Goal: Task Accomplishment & Management: Complete application form

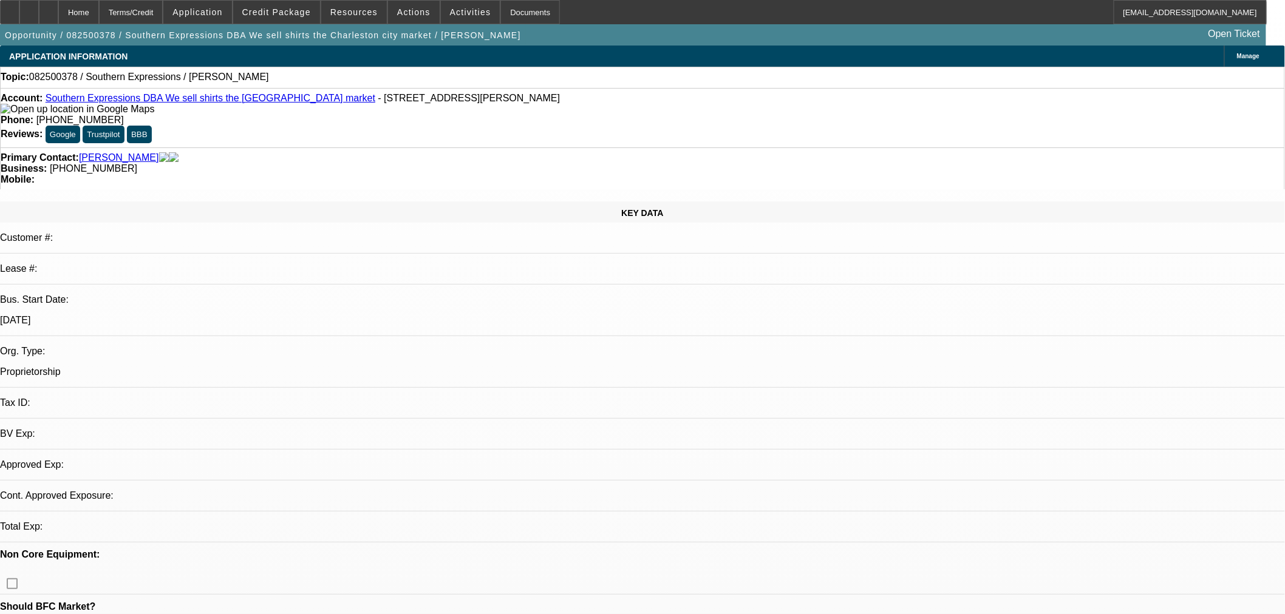
select select "0"
select select "2"
select select "0.1"
select select "4"
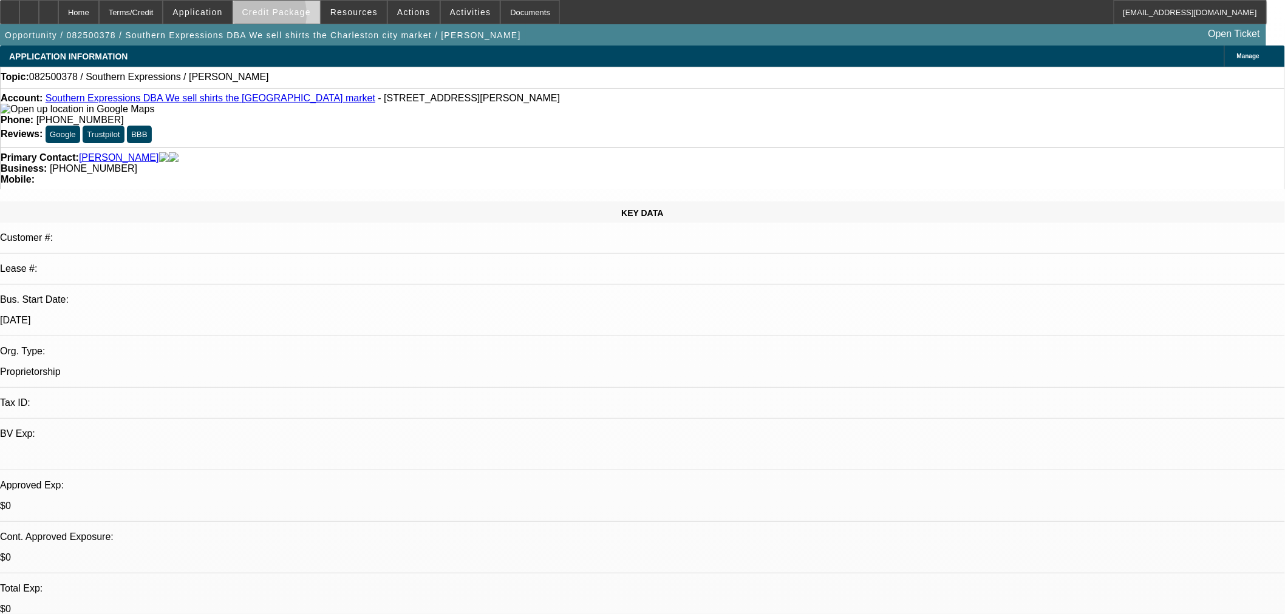
click at [272, 17] on span at bounding box center [276, 12] width 87 height 29
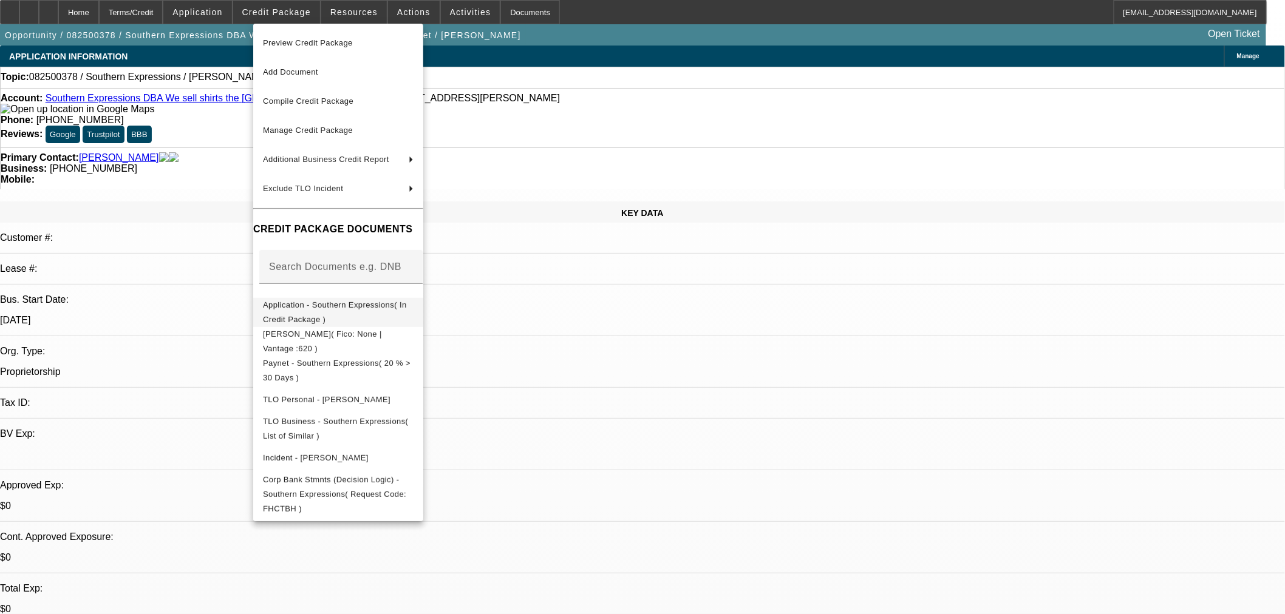
click at [340, 306] on span "Application - Southern Expressions( In Credit Package )" at bounding box center [335, 312] width 144 height 24
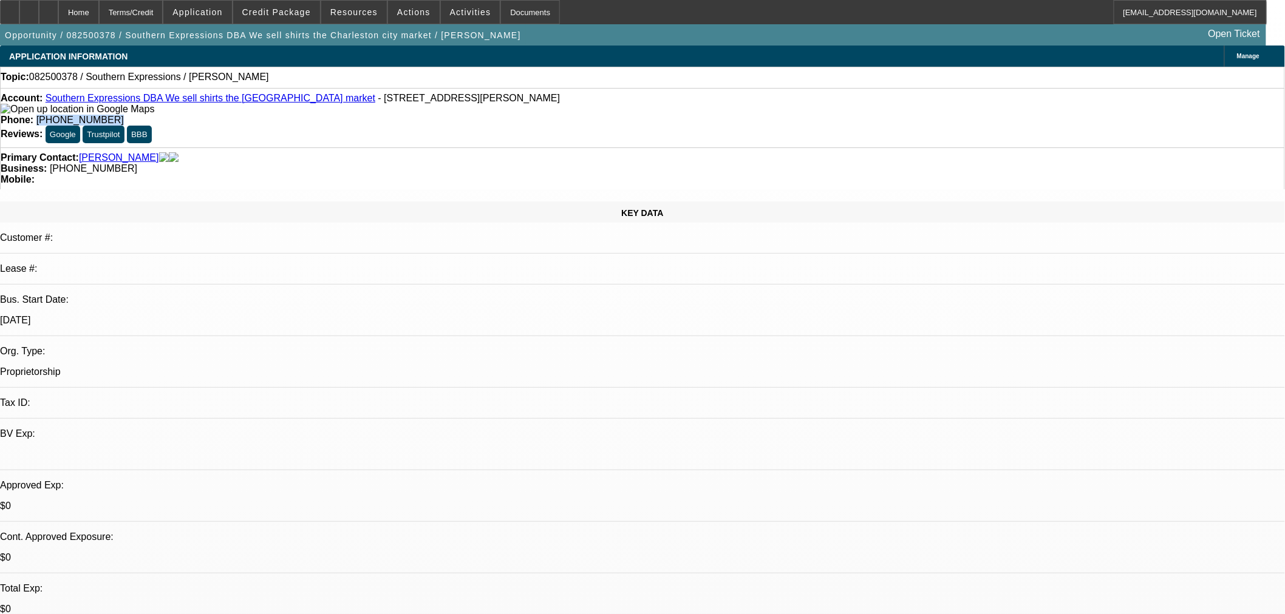
drag, startPoint x: 544, startPoint y: 100, endPoint x: 466, endPoint y: 109, distance: 78.8
click at [466, 109] on div "Account: Southern Expressions DBA We sell shirts the [GEOGRAPHIC_DATA] market -…" at bounding box center [642, 117] width 1285 height 59
copy span "[PHONE_NUMBER]"
click at [1107, 166] on button "reply_all Reply All" at bounding box center [1113, 159] width 76 height 29
drag, startPoint x: 750, startPoint y: 249, endPoint x: 857, endPoint y: 261, distance: 106.9
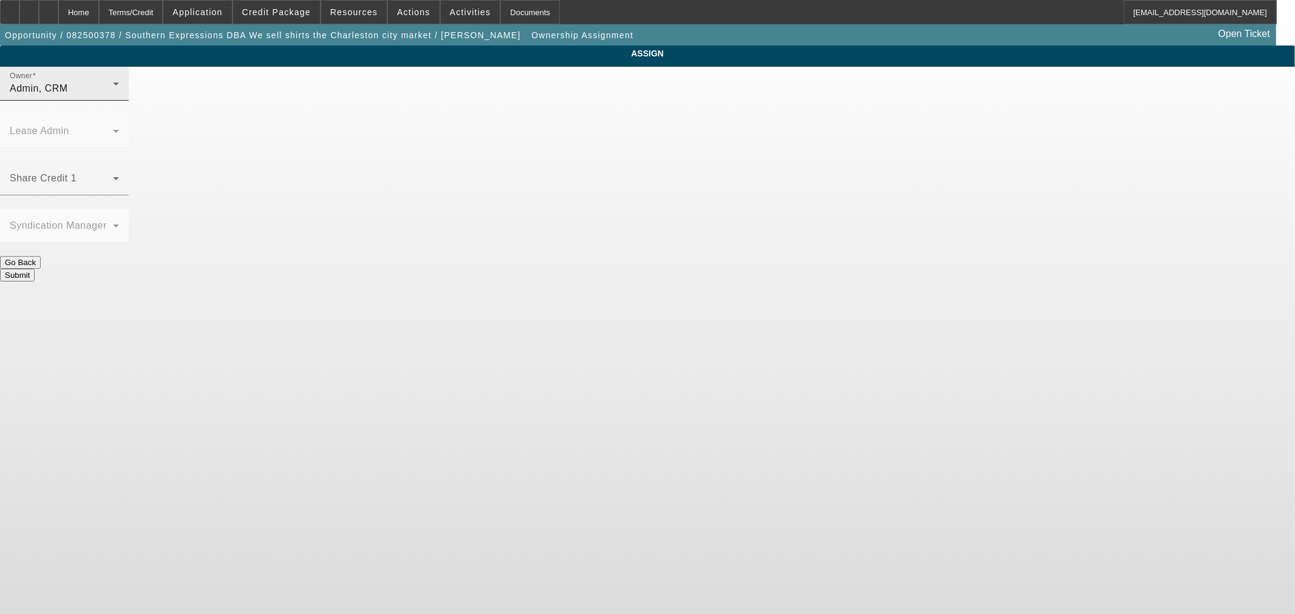
click at [113, 96] on div "Admin, CRM" at bounding box center [61, 88] width 103 height 15
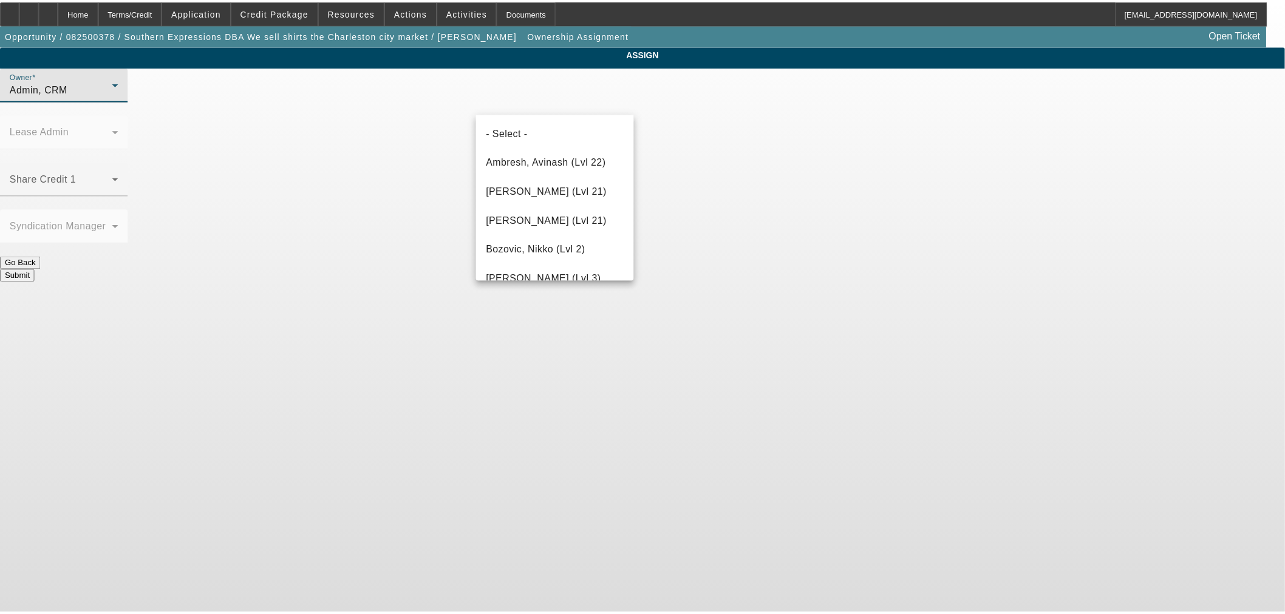
scroll to position [1877, 0]
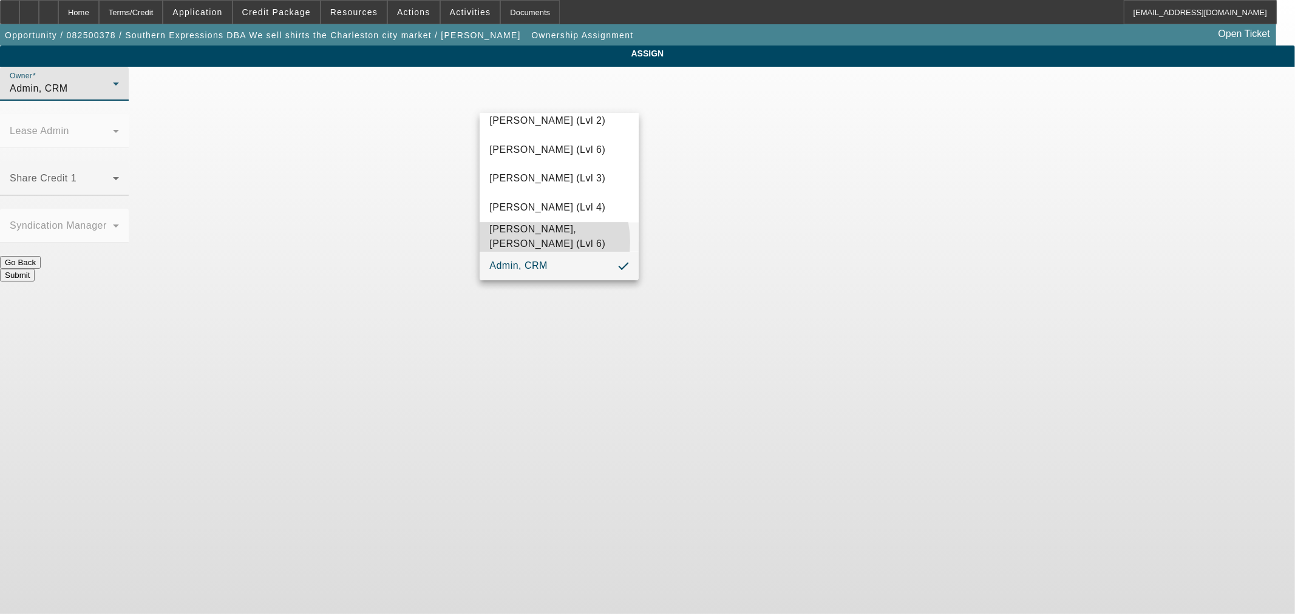
click at [533, 242] on span "[PERSON_NAME], [PERSON_NAME] (Lvl 6)" at bounding box center [558, 237] width 139 height 29
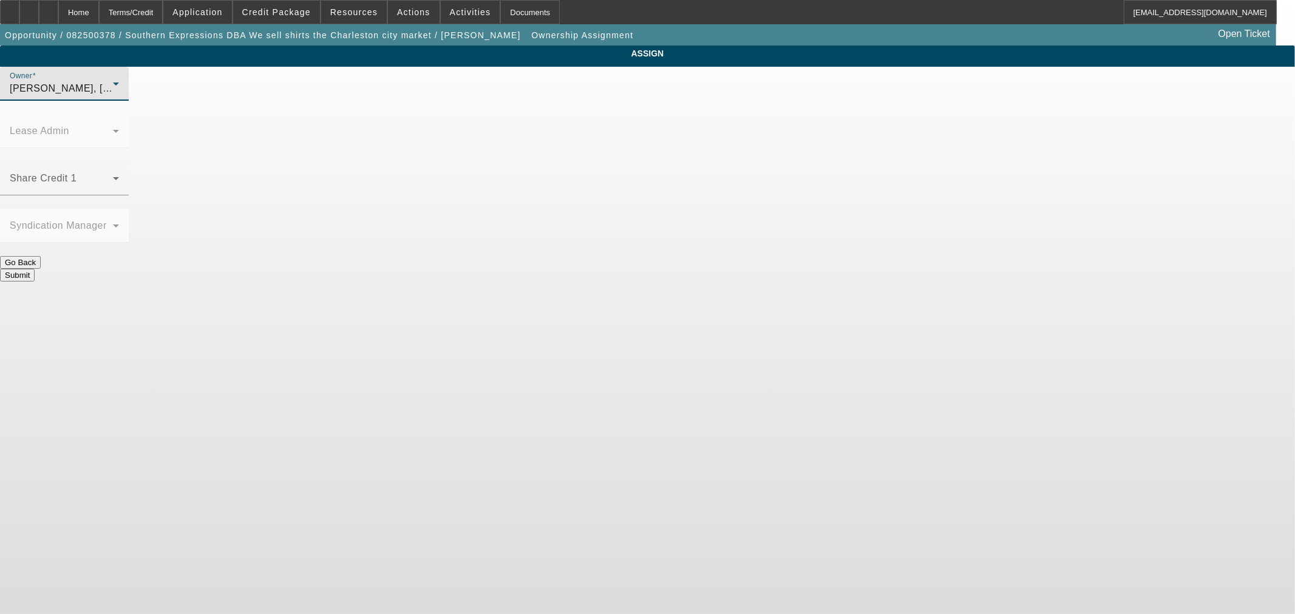
click at [35, 269] on button "Submit" at bounding box center [17, 275] width 35 height 13
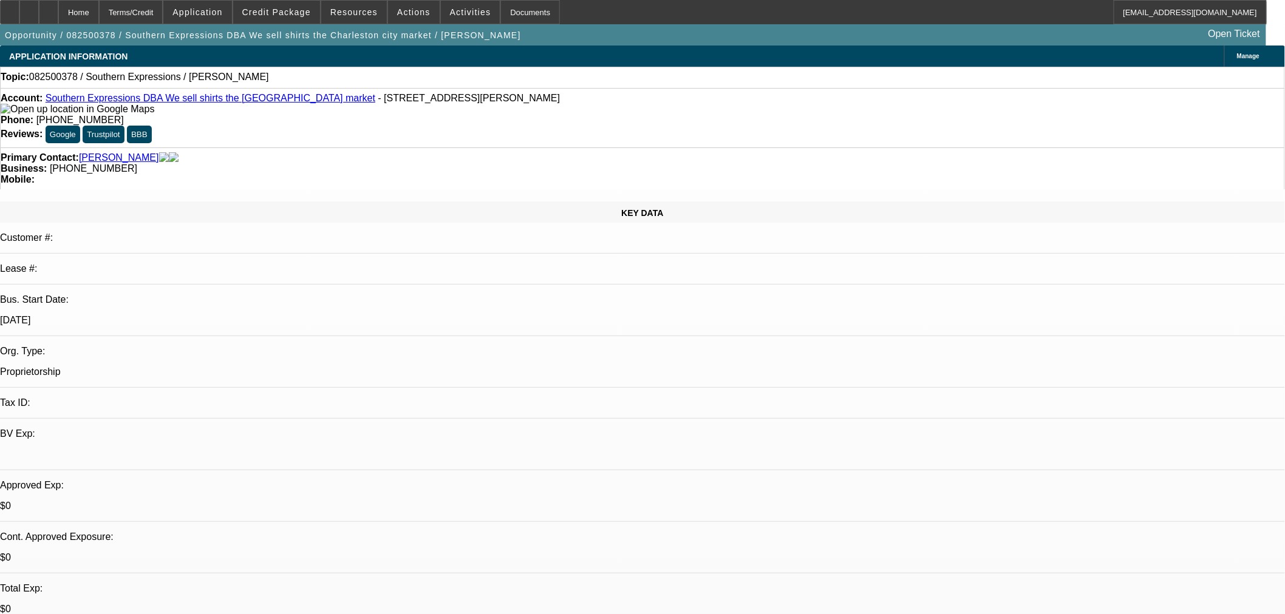
select select "0"
select select "2"
select select "0.1"
select select "4"
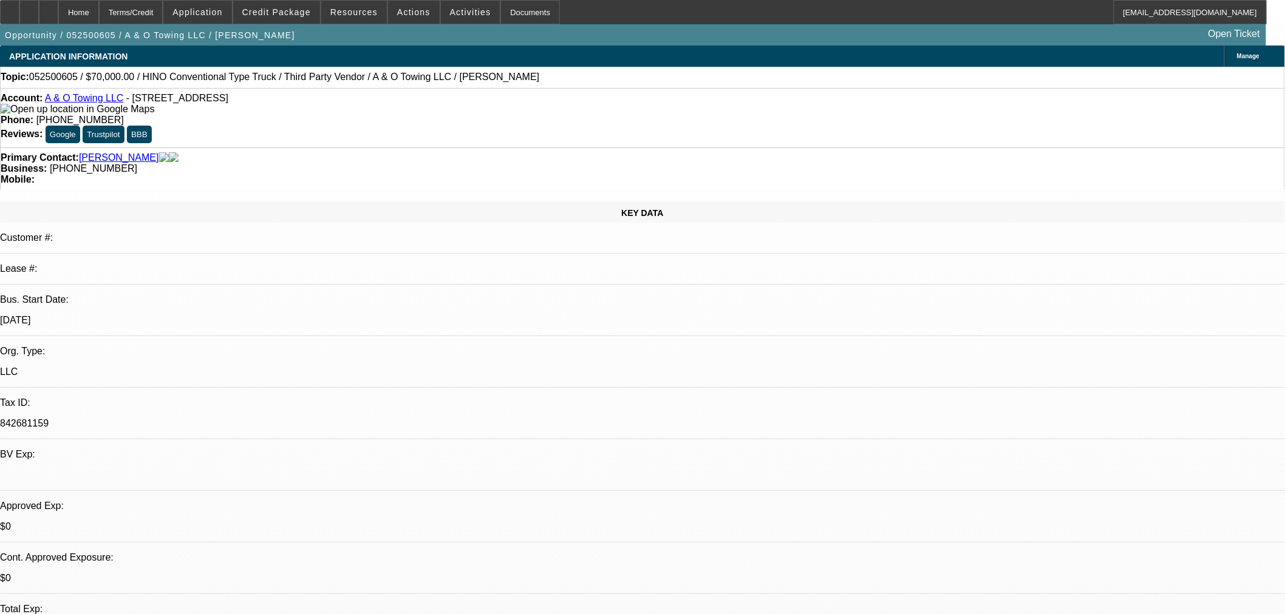
select select "0"
select select "2"
select select "0.1"
select select "4"
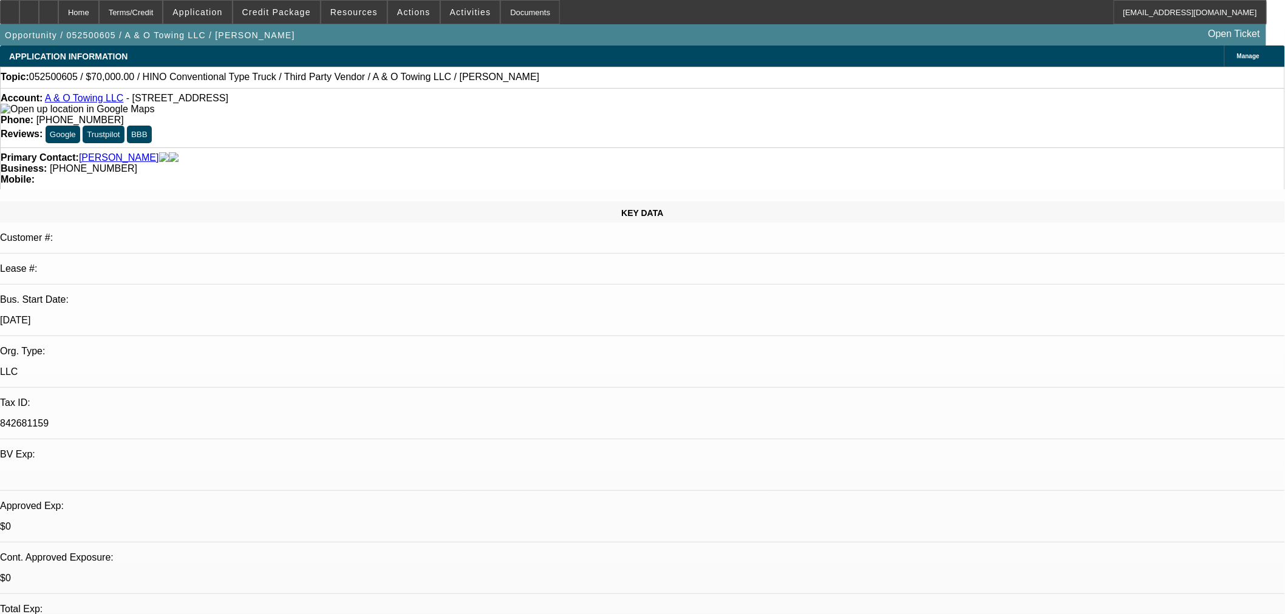
click at [67, 101] on link "A & O Towing LLC" at bounding box center [84, 98] width 79 height 10
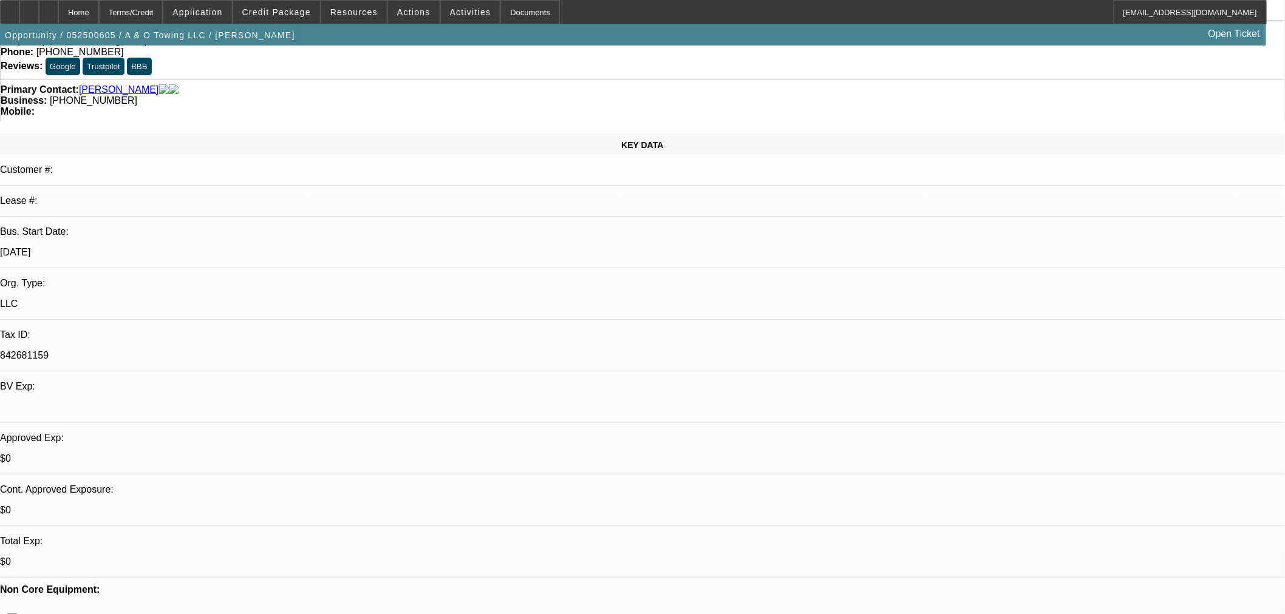
scroll to position [112, 0]
